Goal: Task Accomplishment & Management: Complete application form

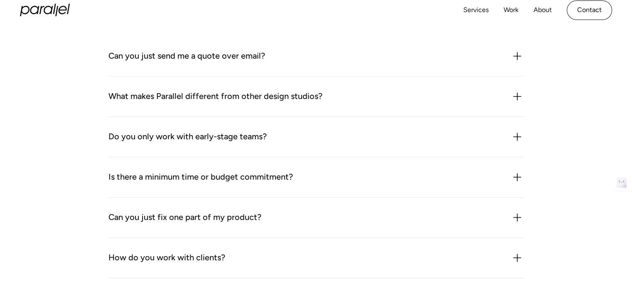
scroll to position [872, 0]
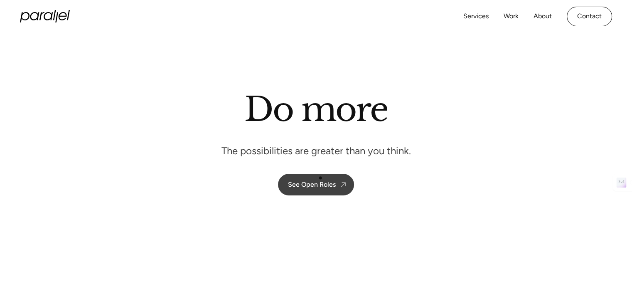
click at [320, 178] on link "See Open Roles" at bounding box center [316, 185] width 76 height 22
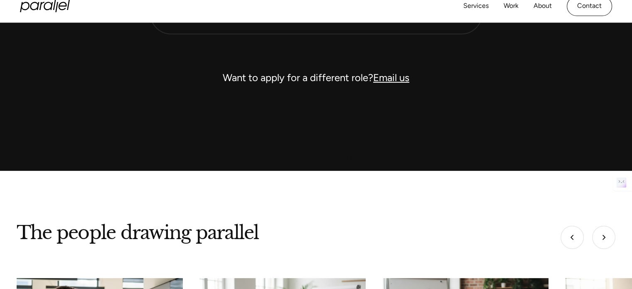
scroll to position [2475, 0]
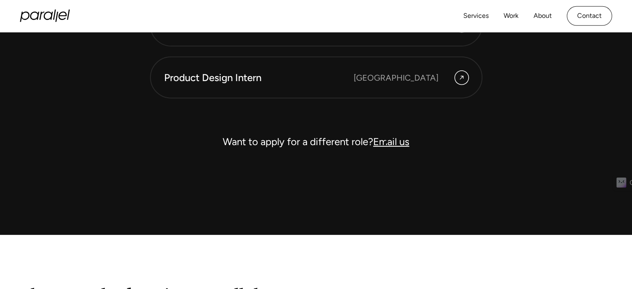
click at [386, 140] on link "Email us" at bounding box center [391, 141] width 36 height 12
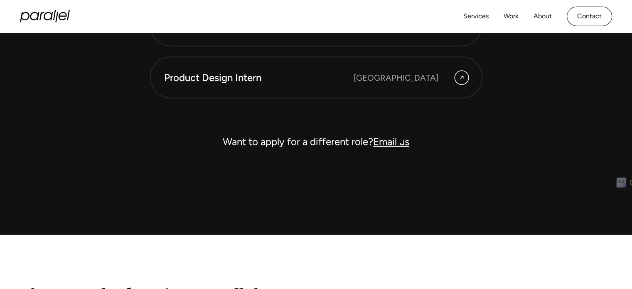
click at [400, 141] on link "Email us" at bounding box center [391, 141] width 36 height 12
click at [376, 141] on link "Email us" at bounding box center [391, 141] width 36 height 12
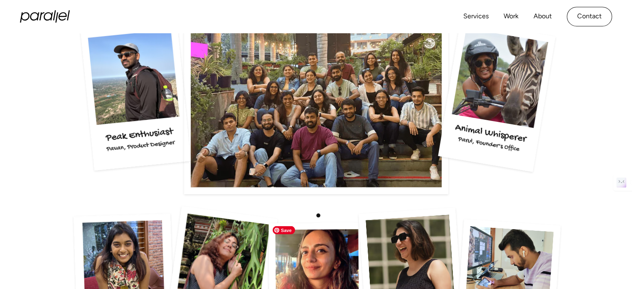
scroll to position [1479, 0]
